Goal: Task Accomplishment & Management: Use online tool/utility

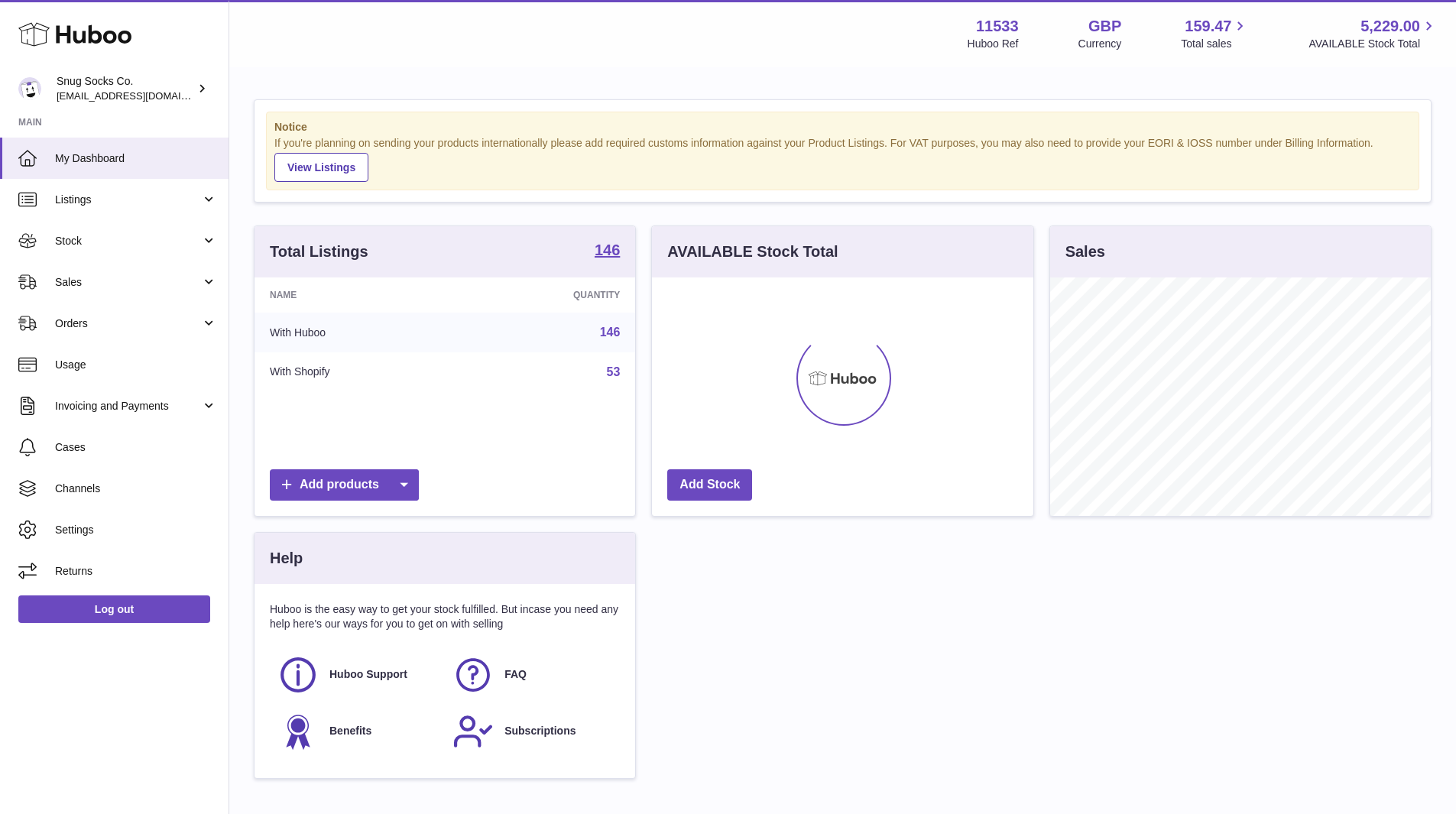
scroll to position [239, 382]
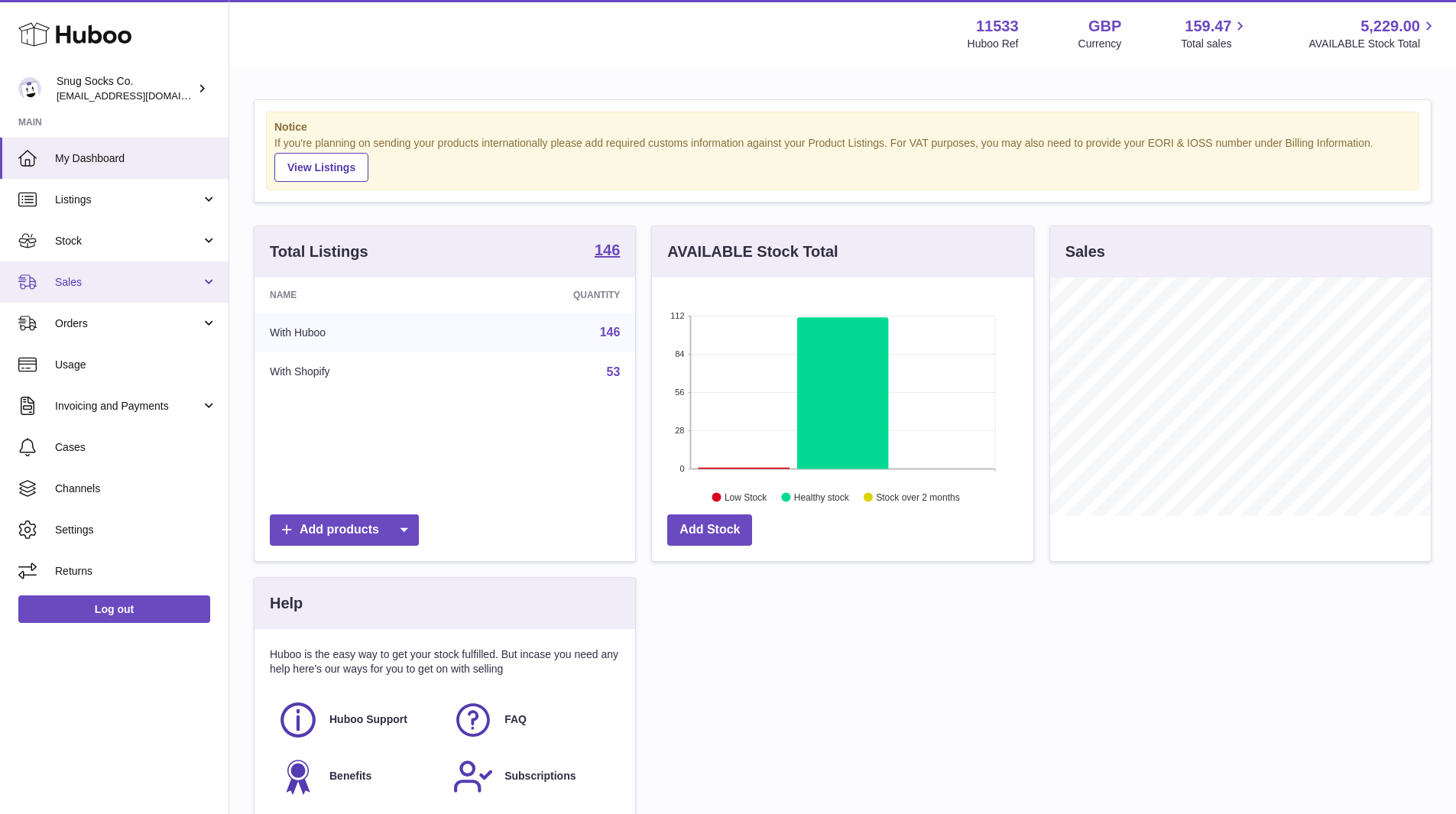
click at [132, 276] on span "Sales" at bounding box center [127, 282] width 146 height 15
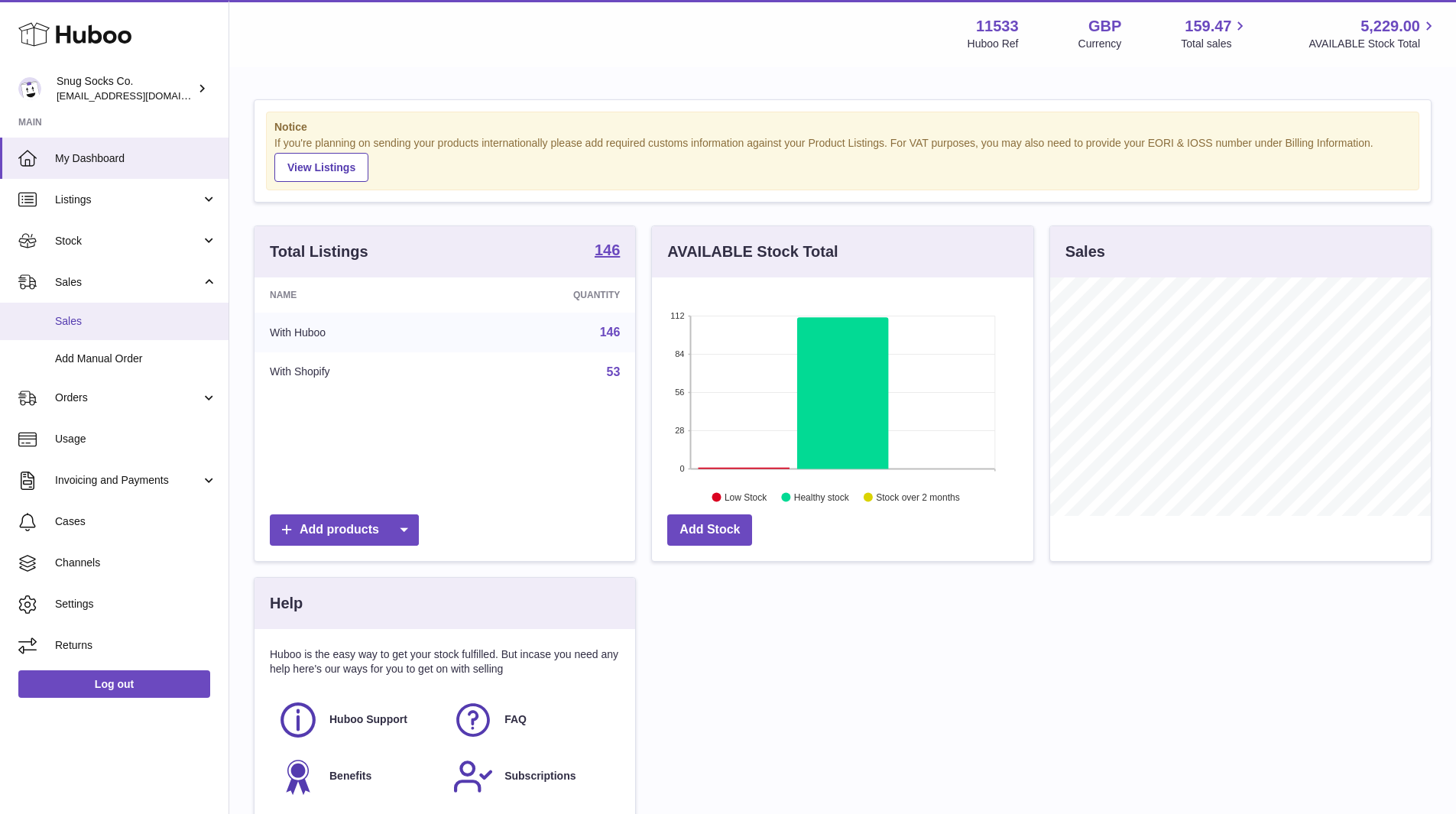
click at [123, 319] on span "Sales" at bounding box center [136, 321] width 162 height 15
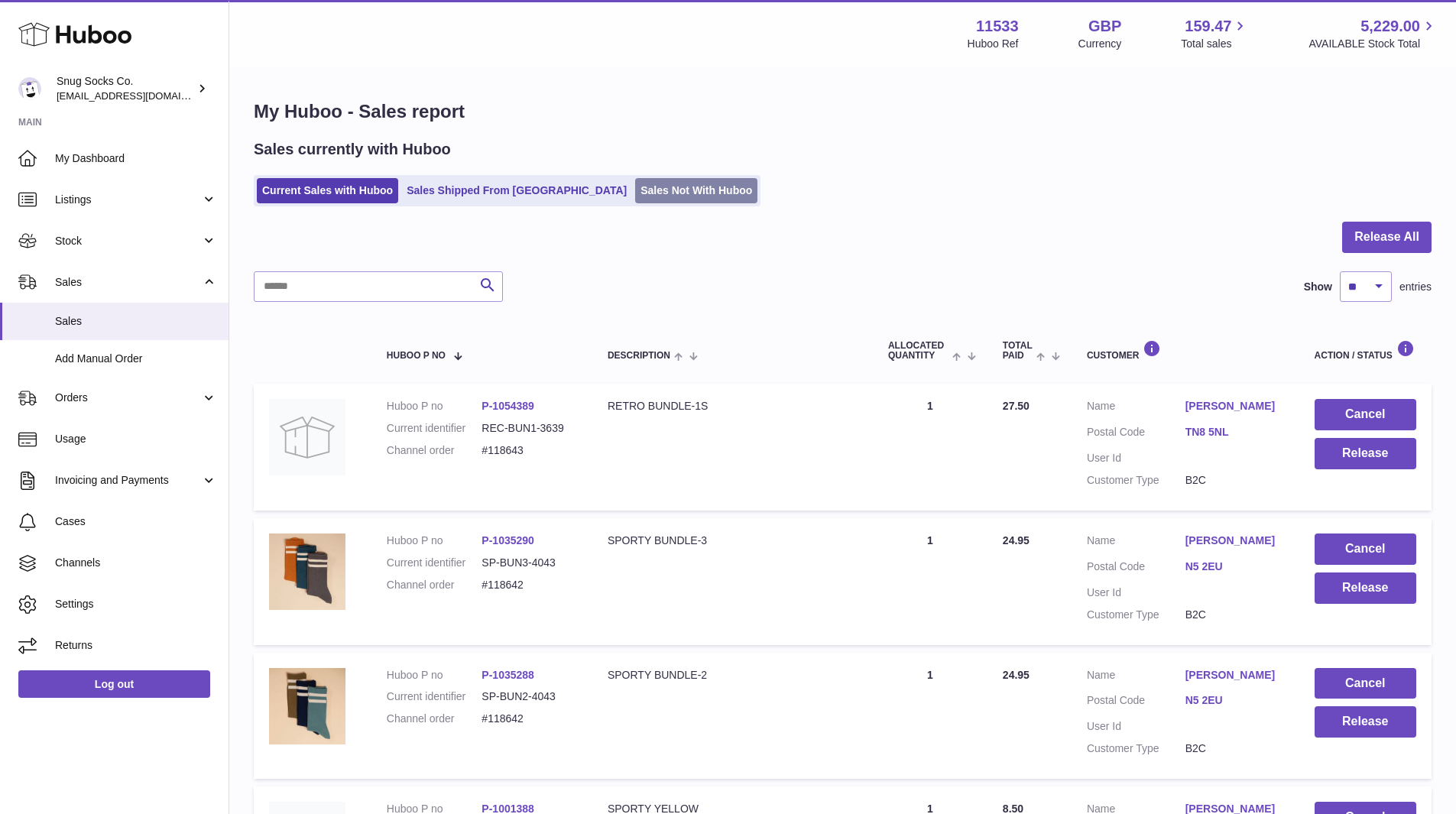
click at [673, 192] on link "Sales Not With Huboo" at bounding box center [696, 190] width 122 height 25
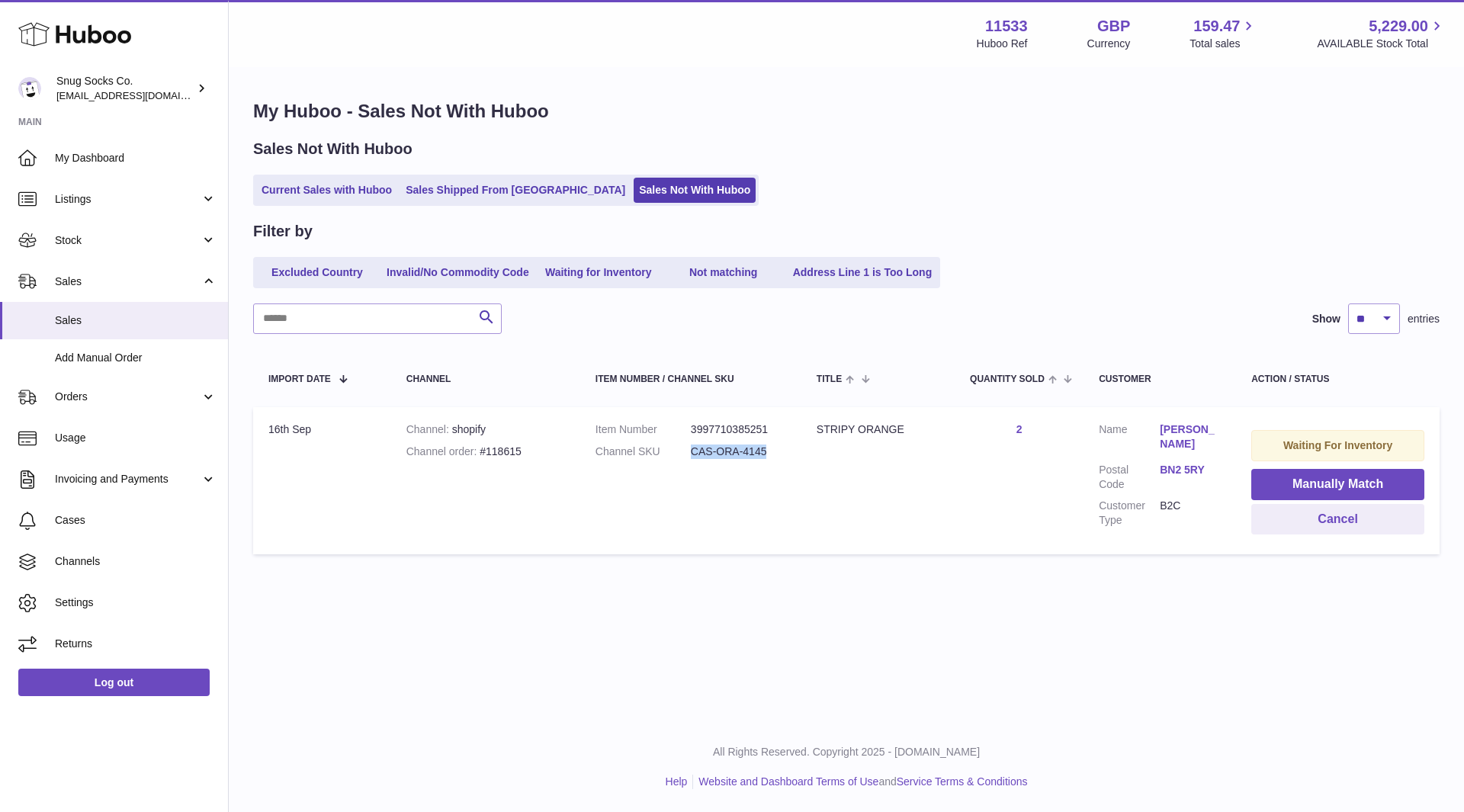
drag, startPoint x: 776, startPoint y: 456, endPoint x: 689, endPoint y: 454, distance: 87.0
click at [689, 454] on dl "Item Number 3997710385251 Channel SKU CAS-ORA-4145" at bounding box center [690, 444] width 190 height 44
copy dl "CAS-ORA-4145"
click at [1315, 486] on button "Manually Match" at bounding box center [1337, 484] width 173 height 31
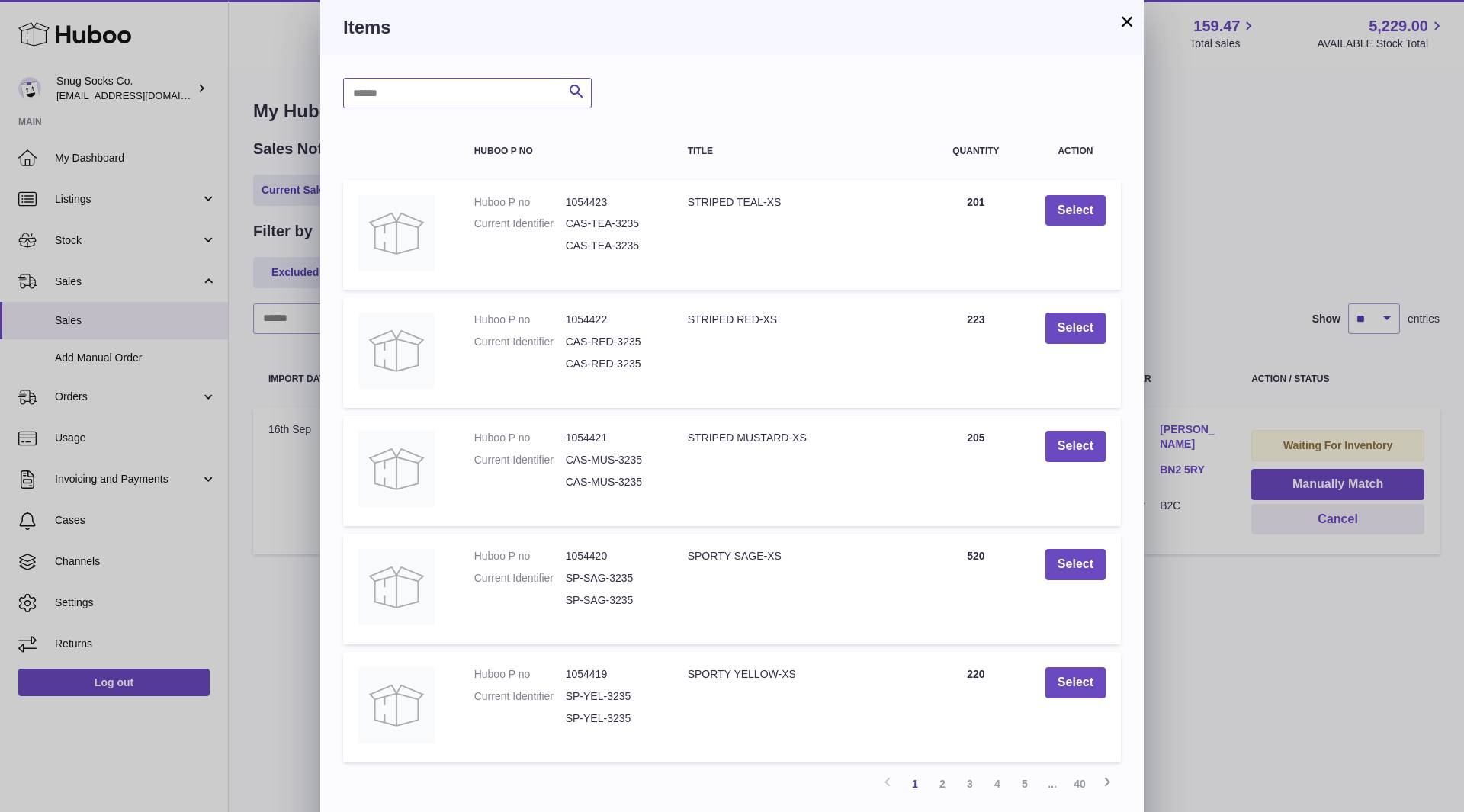
click at [410, 92] on input "text" at bounding box center [468, 92] width 249 height 30
paste input "**********"
type input "**********"
click at [574, 89] on icon "submit" at bounding box center [576, 92] width 18 height 19
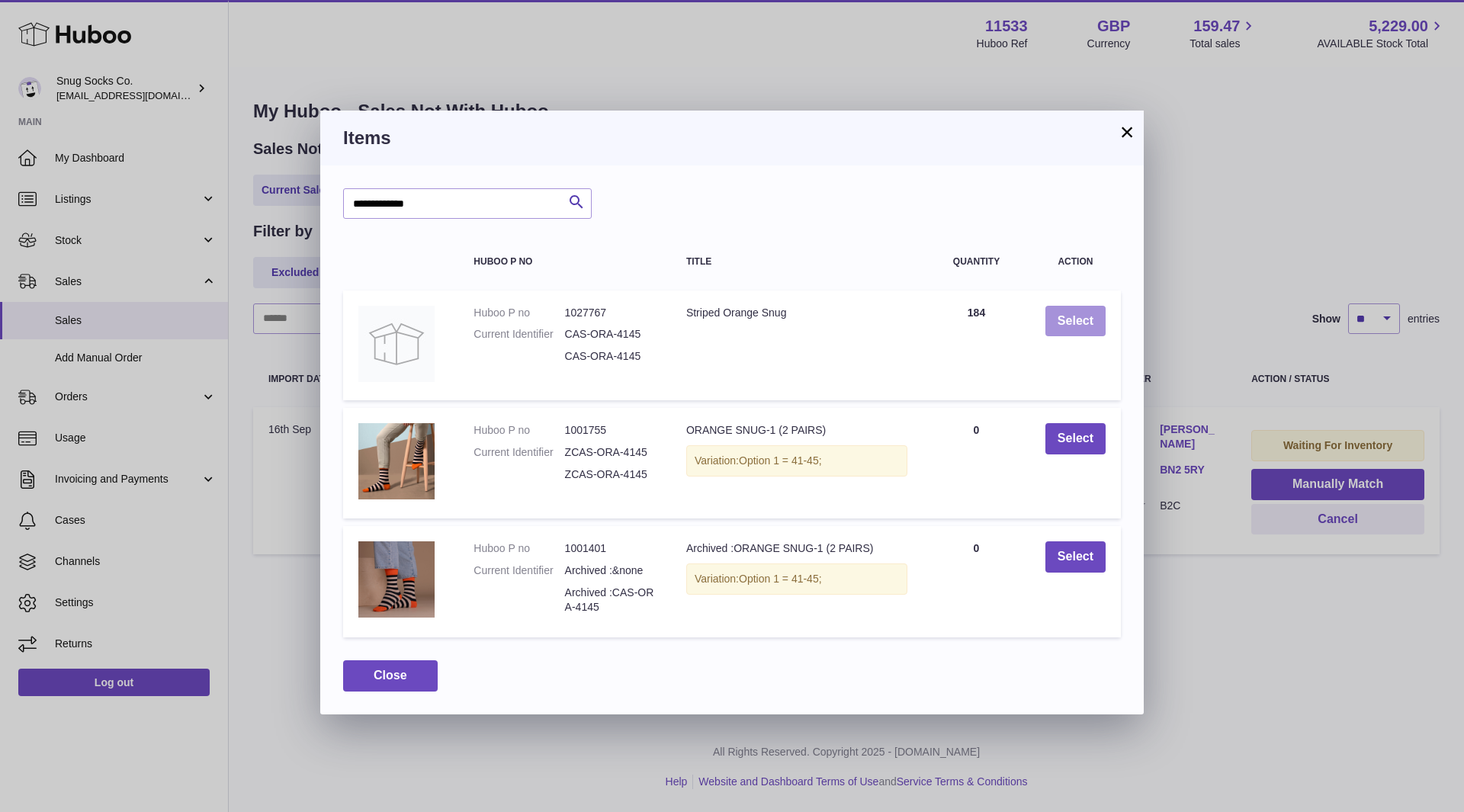
click at [1068, 315] on button "Select" at bounding box center [1075, 322] width 60 height 31
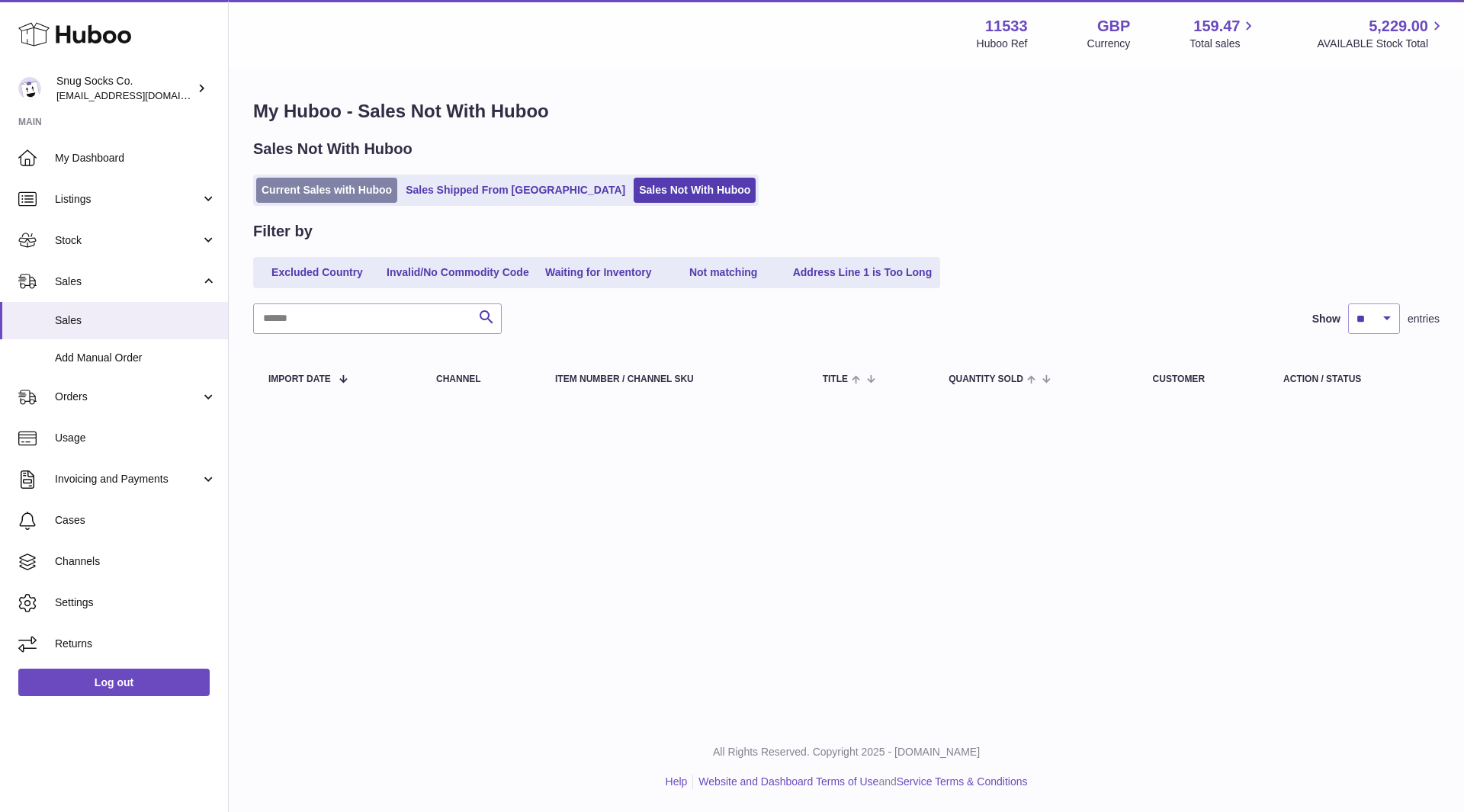
click at [349, 188] on link "Current Sales with Huboo" at bounding box center [327, 190] width 141 height 25
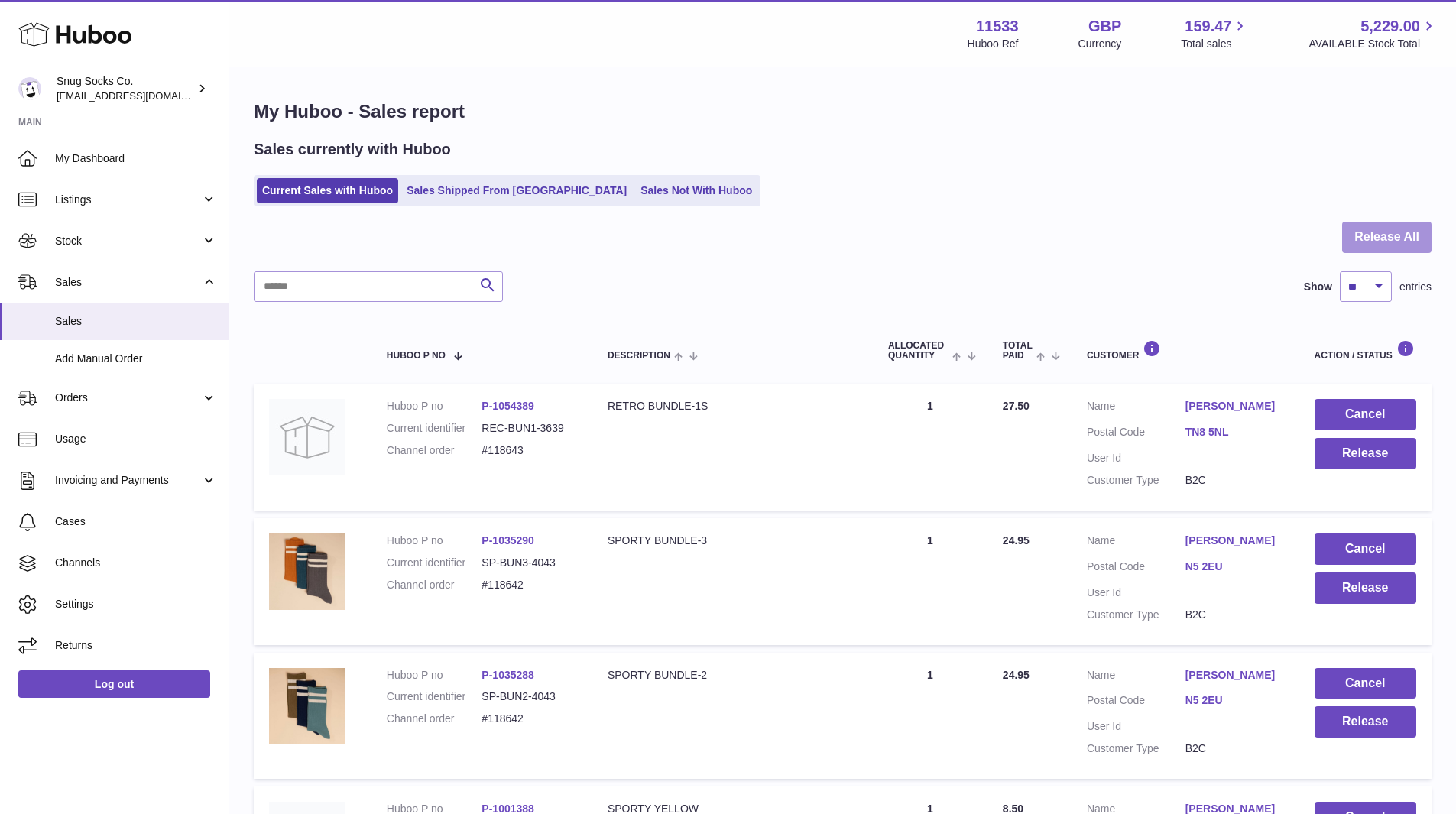
click at [1382, 243] on button "Release All" at bounding box center [1386, 237] width 90 height 31
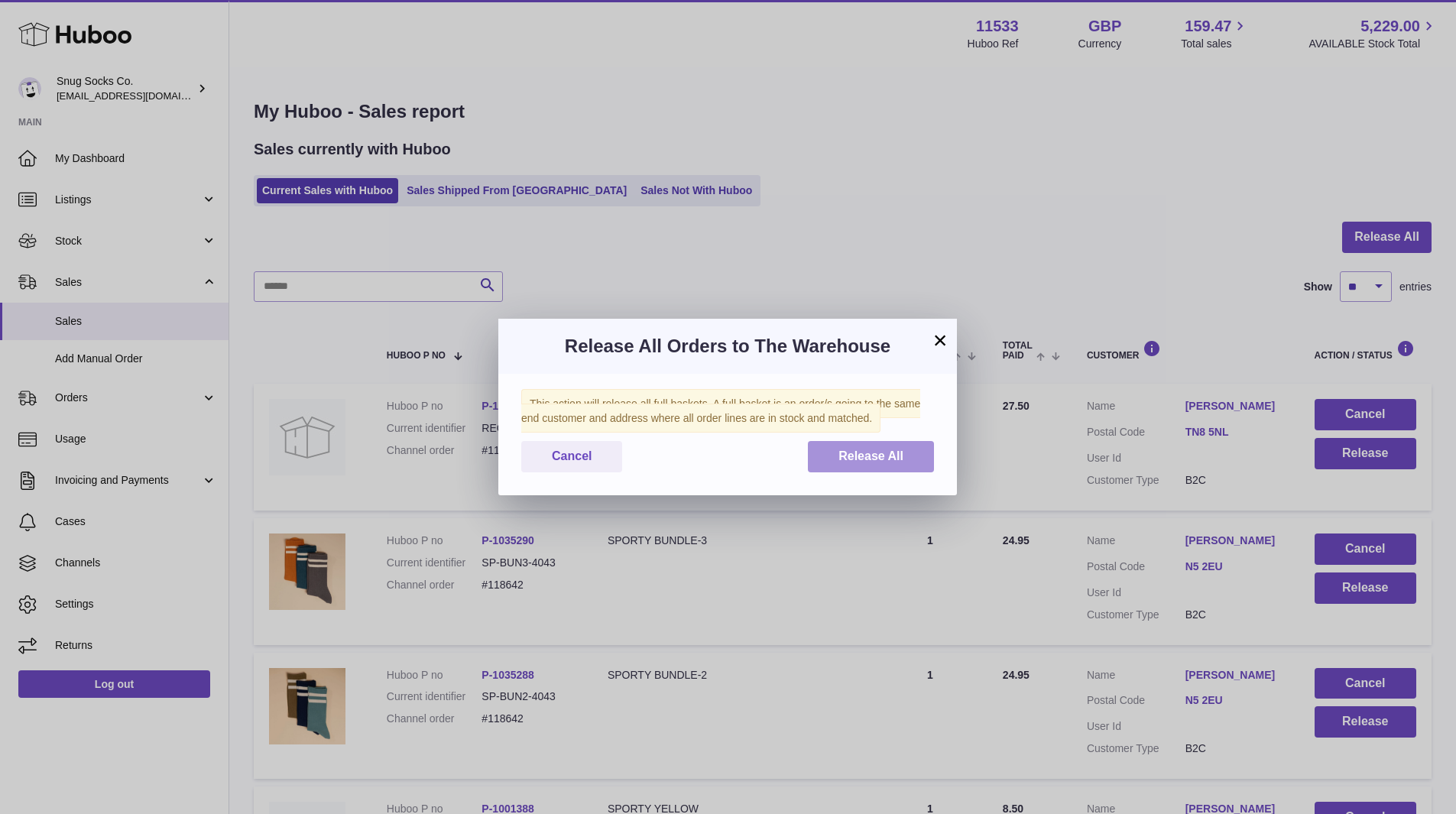
click at [891, 451] on span "Release All" at bounding box center [870, 456] width 65 height 13
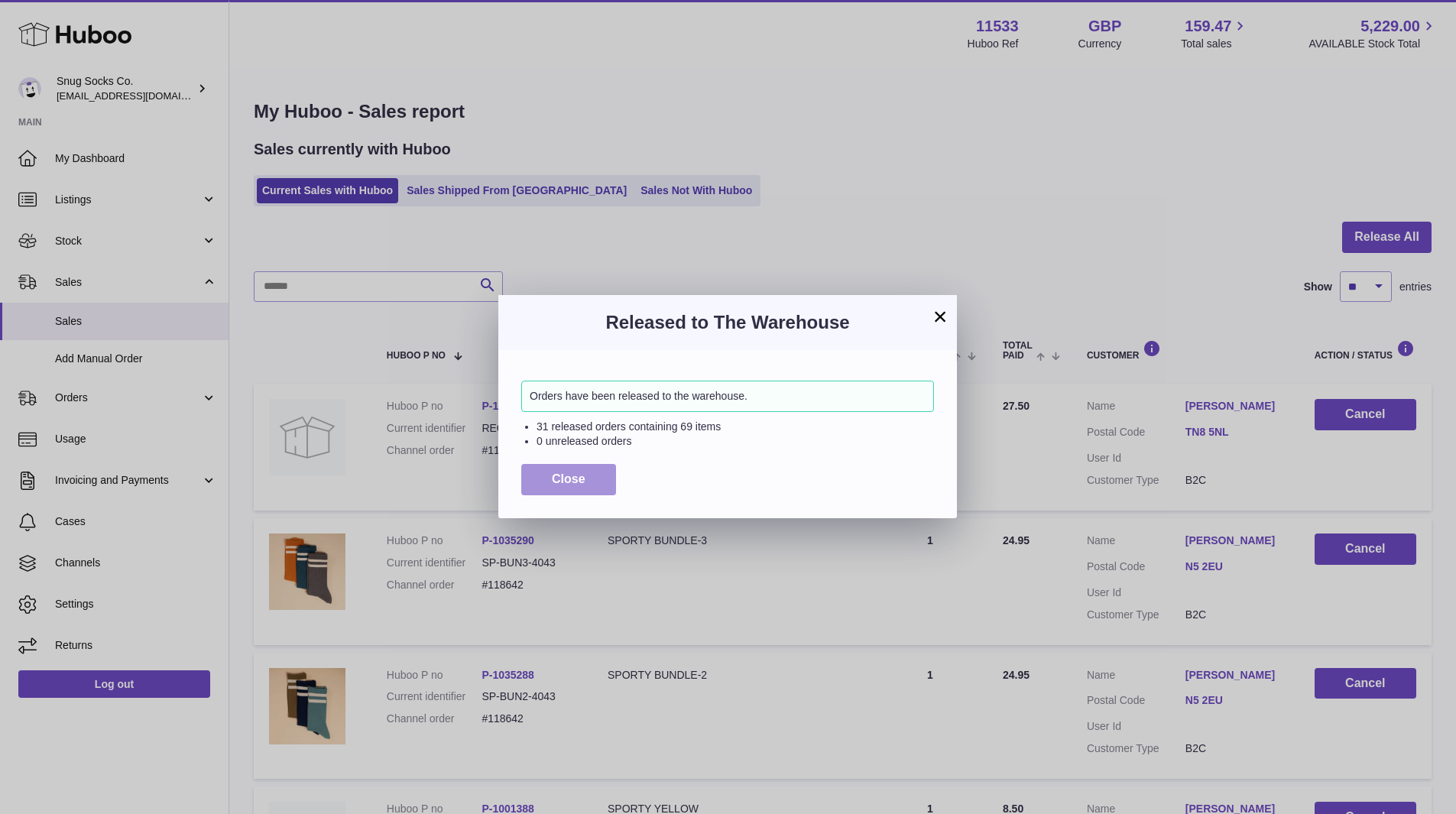
click at [574, 478] on span "Close" at bounding box center [568, 478] width 34 height 13
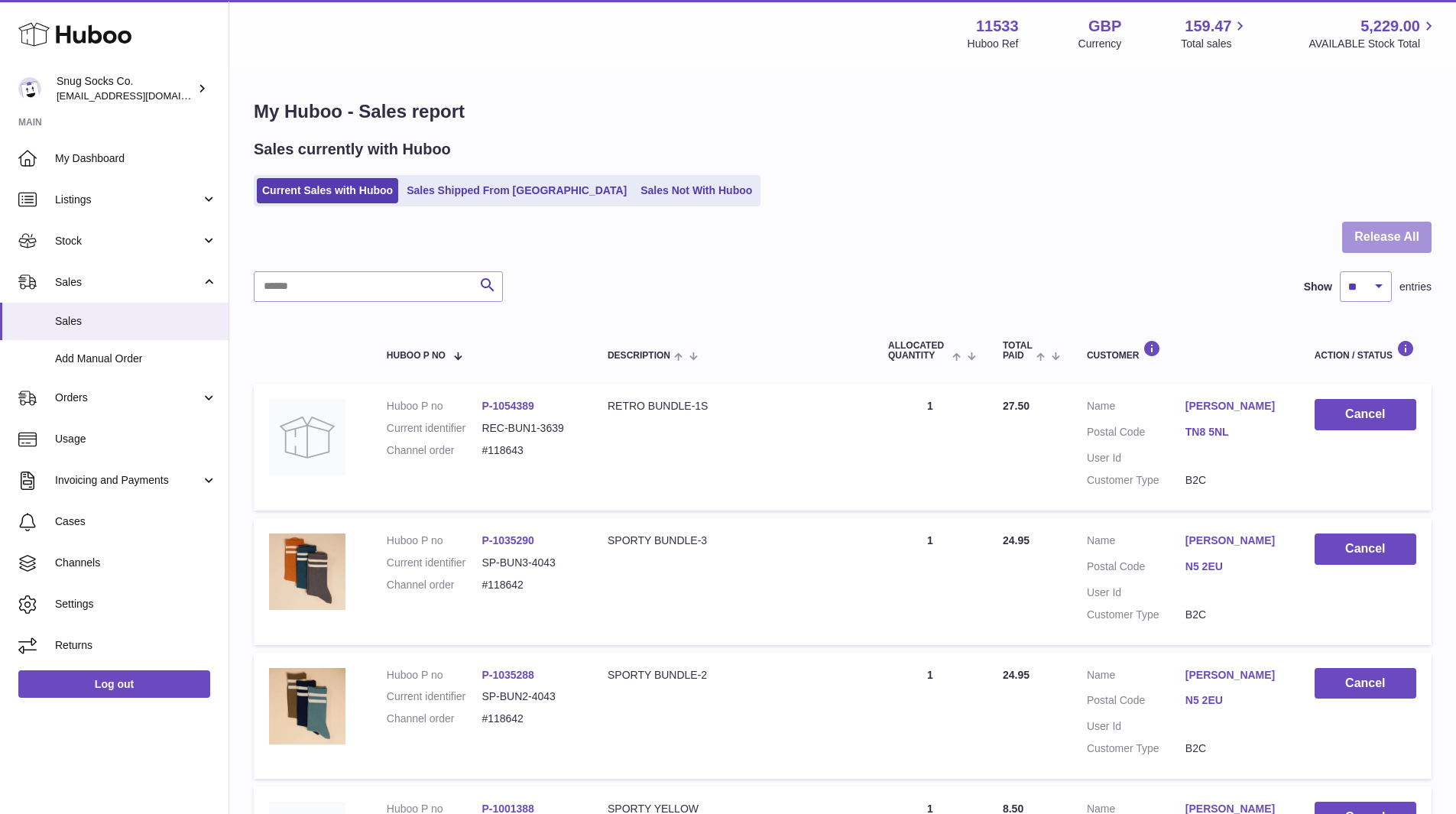
click at [1403, 238] on button "Release All" at bounding box center [1386, 237] width 90 height 31
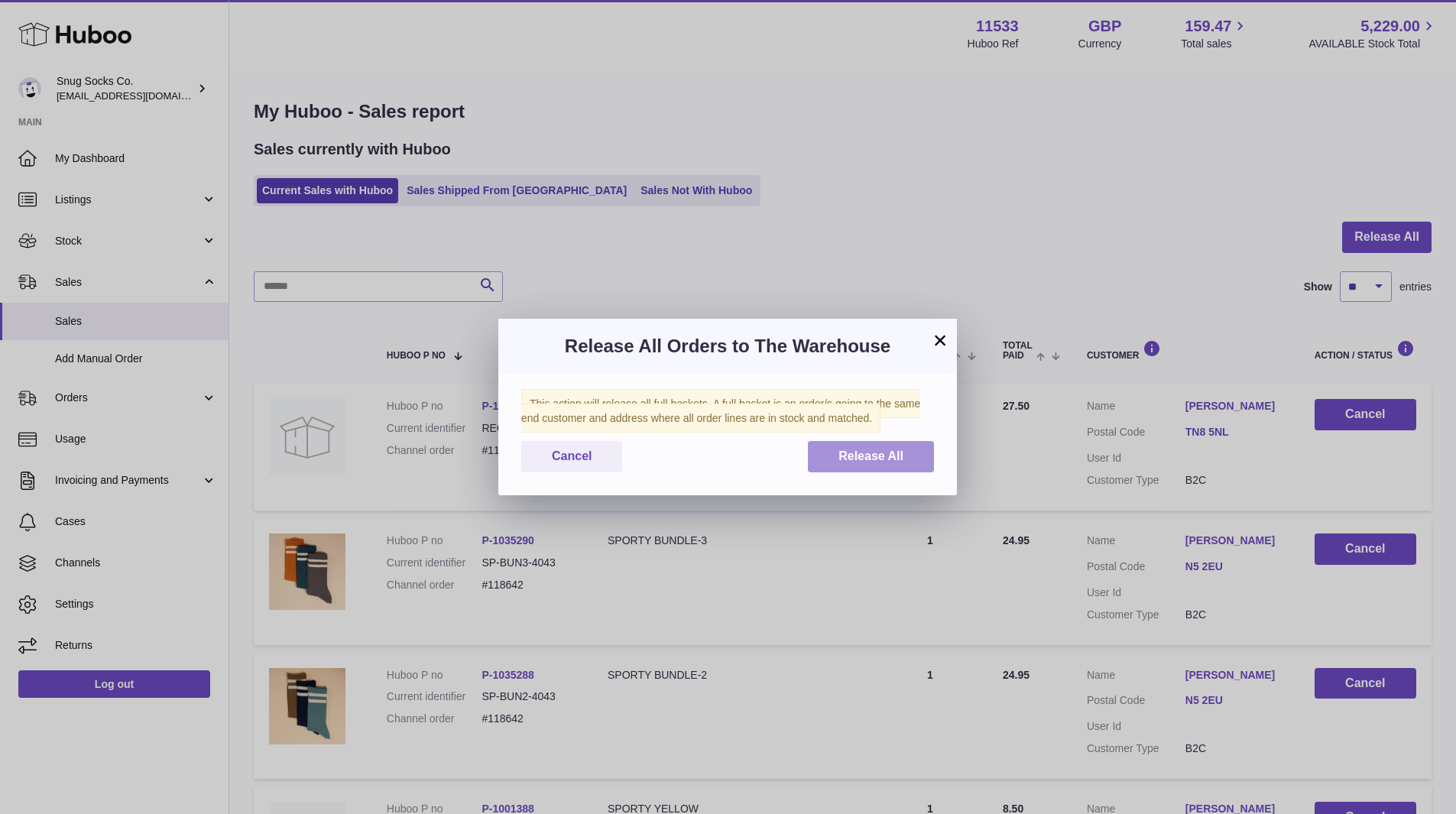
click at [893, 456] on span "Release All" at bounding box center [870, 456] width 65 height 13
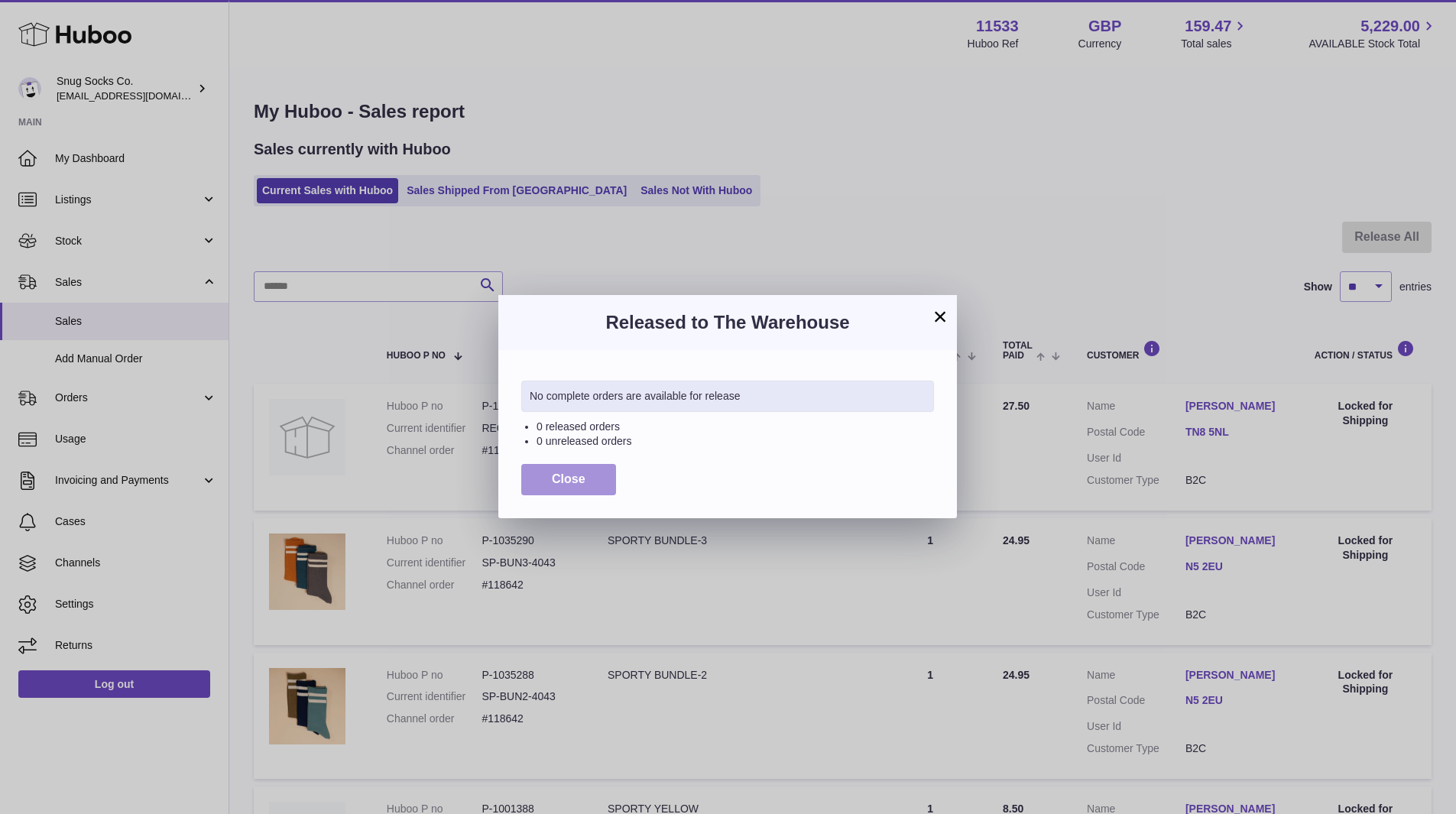
click at [586, 488] on button "Close" at bounding box center [568, 479] width 95 height 31
